Goal: Find specific page/section: Find specific page/section

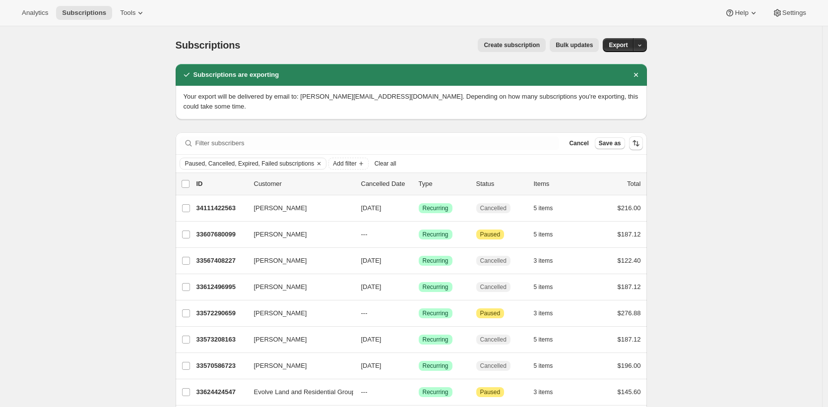
click at [396, 160] on span "Clear all" at bounding box center [386, 164] width 22 height 8
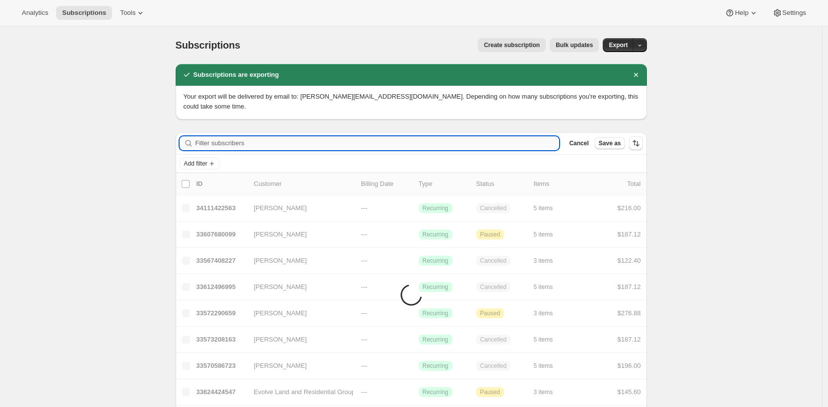
click at [255, 136] on input "Filter subscribers" at bounding box center [378, 143] width 364 height 14
paste input "ndottino@me.com"
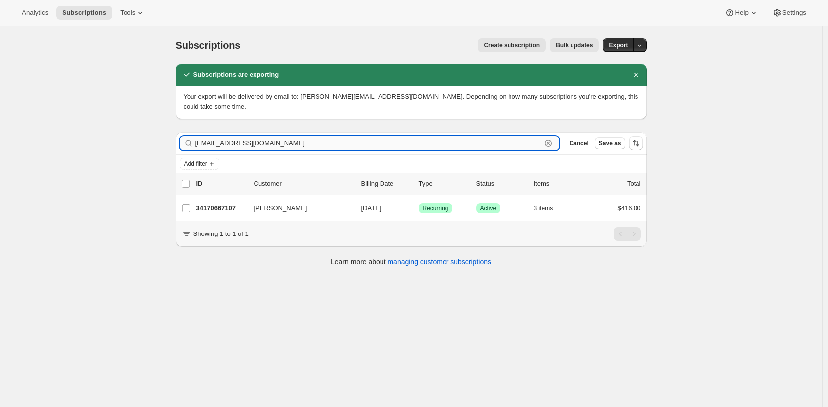
click at [294, 136] on input "ndottino@me.com" at bounding box center [369, 143] width 346 height 14
paste input "richardreissdds05@gmail"
type input "richardreissdds05@gmail.com"
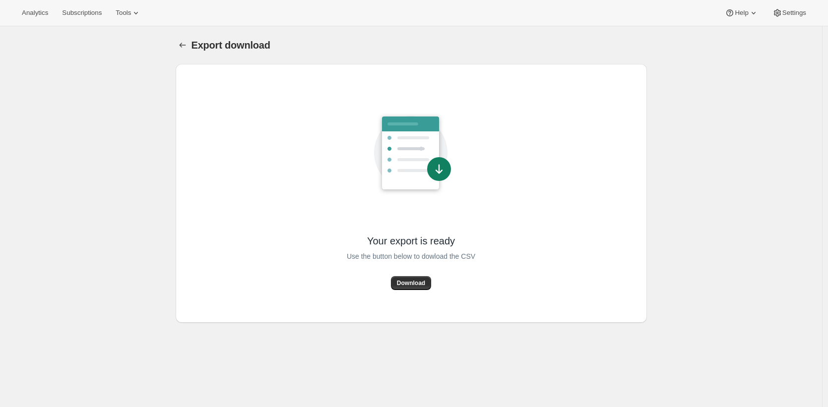
click at [108, 101] on div "Export download. This page is ready Export download Your export is ready Use th…" at bounding box center [411, 229] width 822 height 407
